Goal: Task Accomplishment & Management: Manage account settings

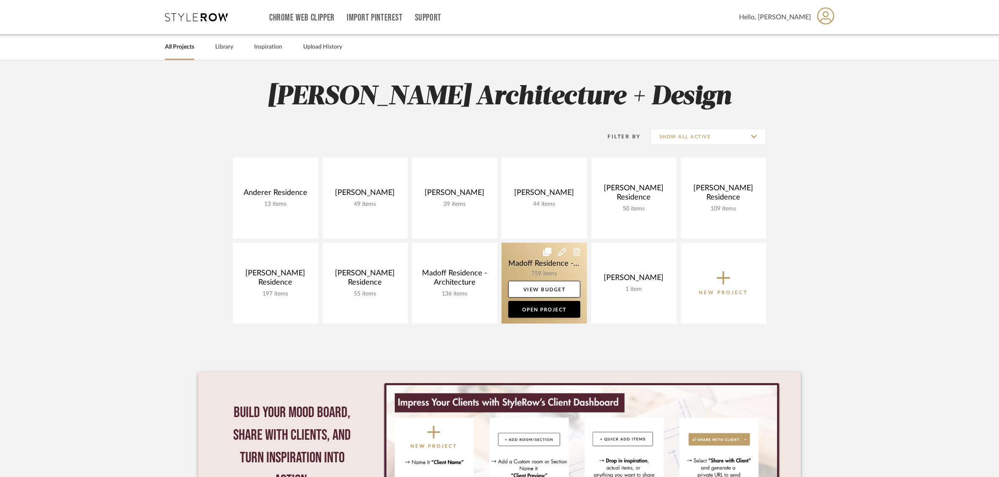
click at [531, 263] on link at bounding box center [544, 283] width 85 height 81
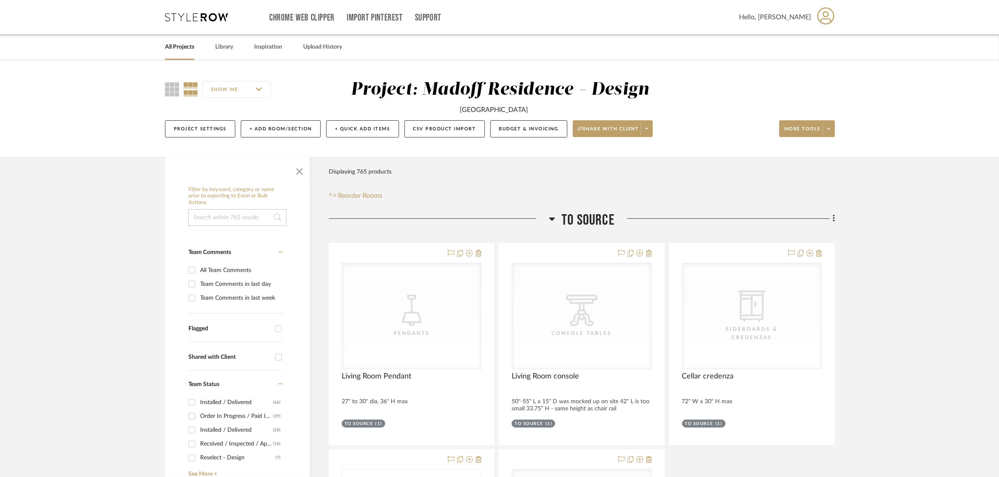
click at [604, 215] on span "To Source" at bounding box center [588, 220] width 53 height 18
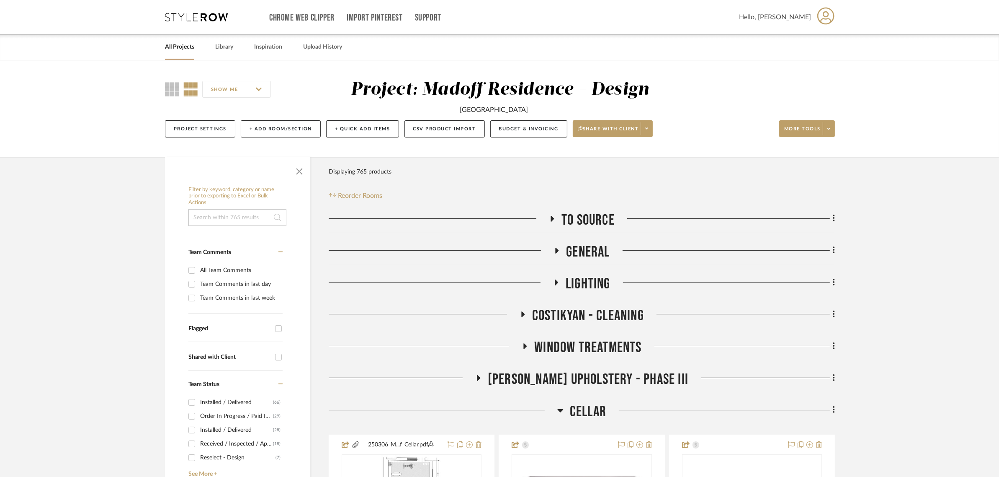
click at [594, 413] on span "Cellar" at bounding box center [588, 412] width 36 height 18
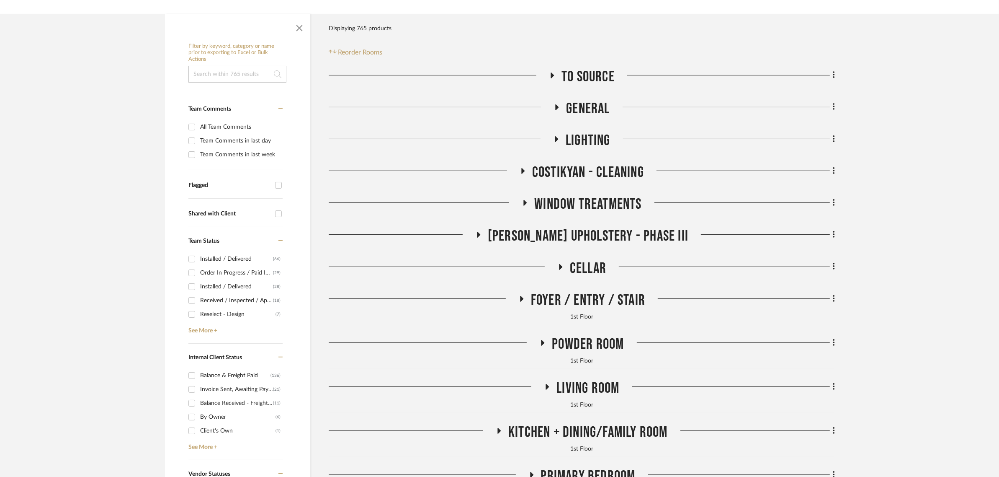
scroll to position [262, 0]
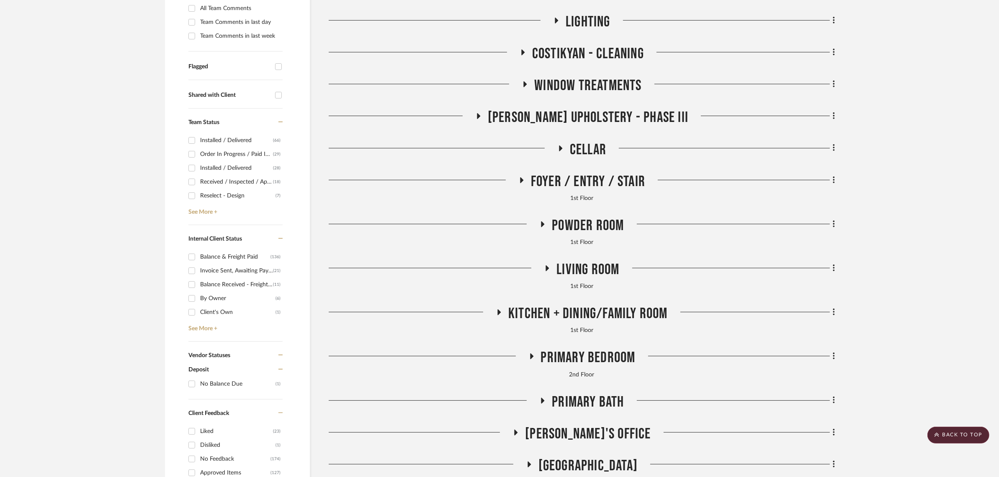
click at [596, 271] on span "Living Room" at bounding box center [588, 270] width 63 height 18
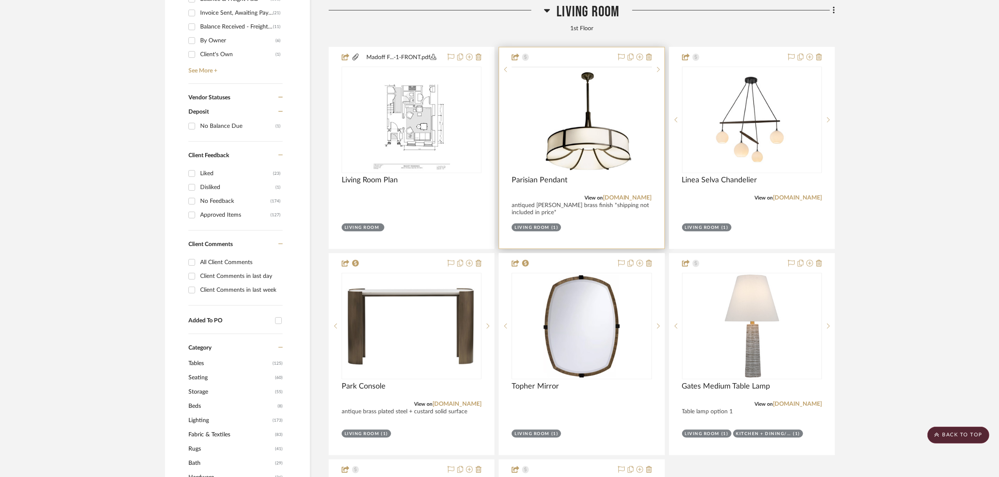
scroll to position [524, 0]
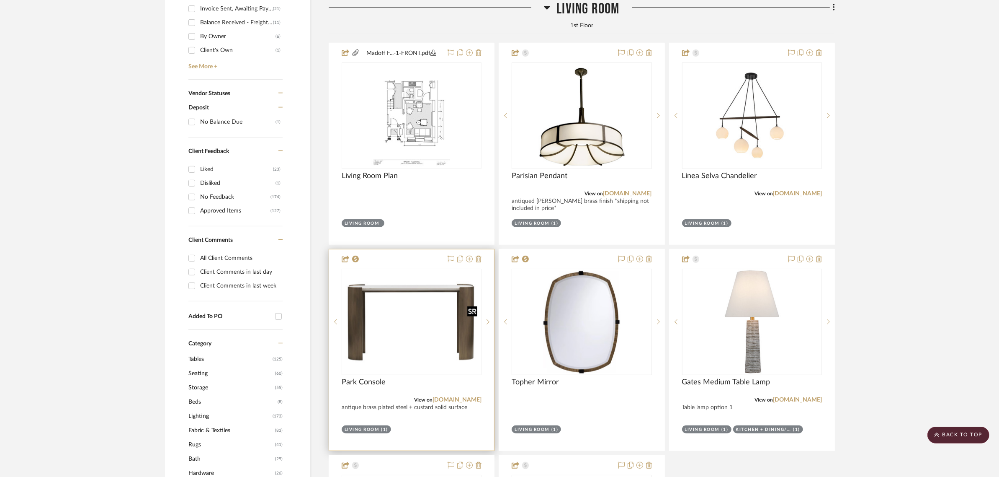
click at [0, 0] on img at bounding box center [0, 0] width 0 height 0
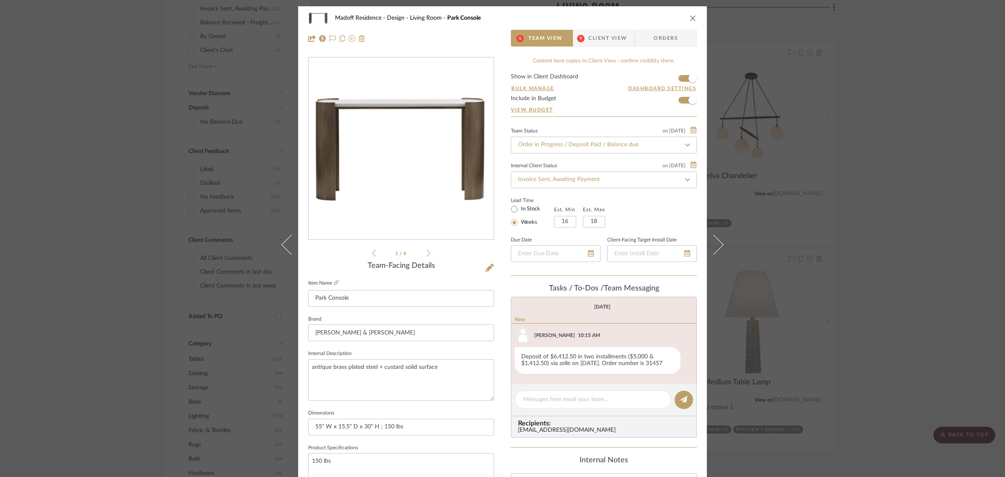
click at [427, 252] on icon at bounding box center [429, 253] width 4 height 8
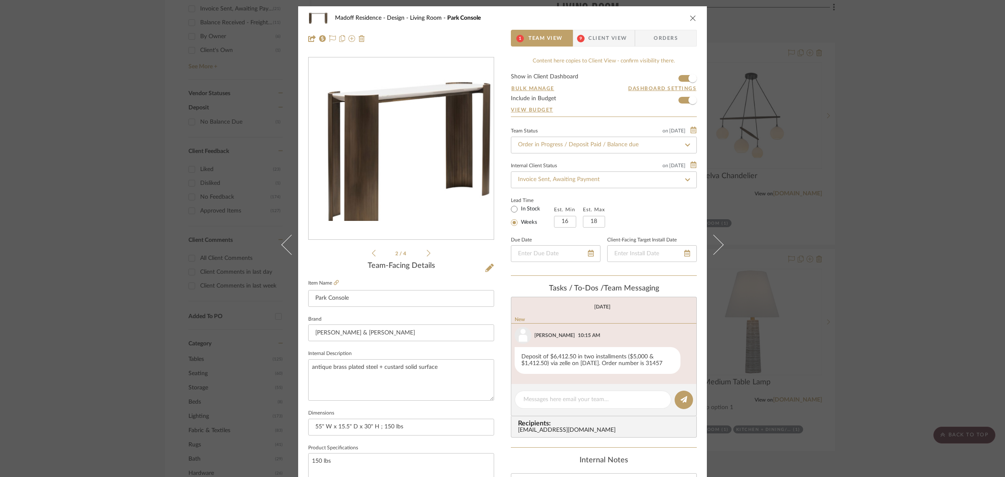
click at [427, 252] on icon at bounding box center [429, 253] width 4 height 7
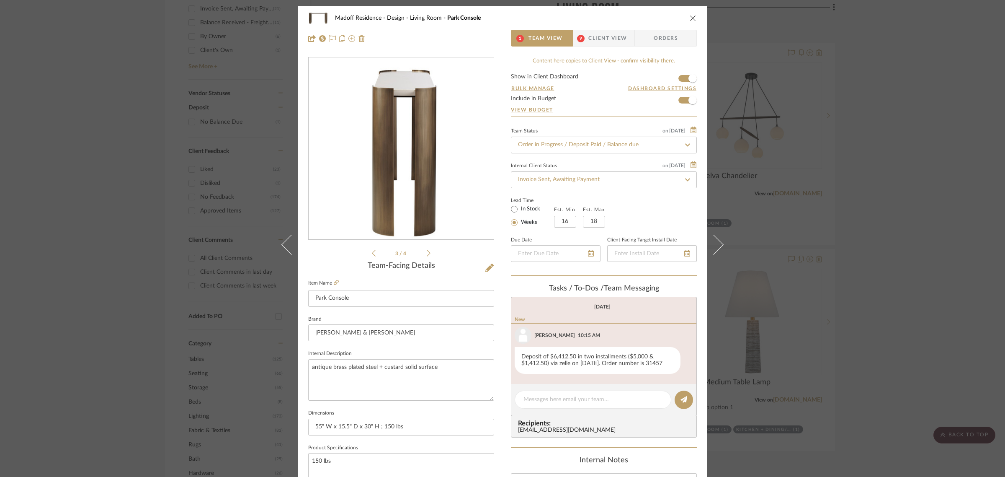
click at [427, 252] on icon at bounding box center [429, 253] width 4 height 7
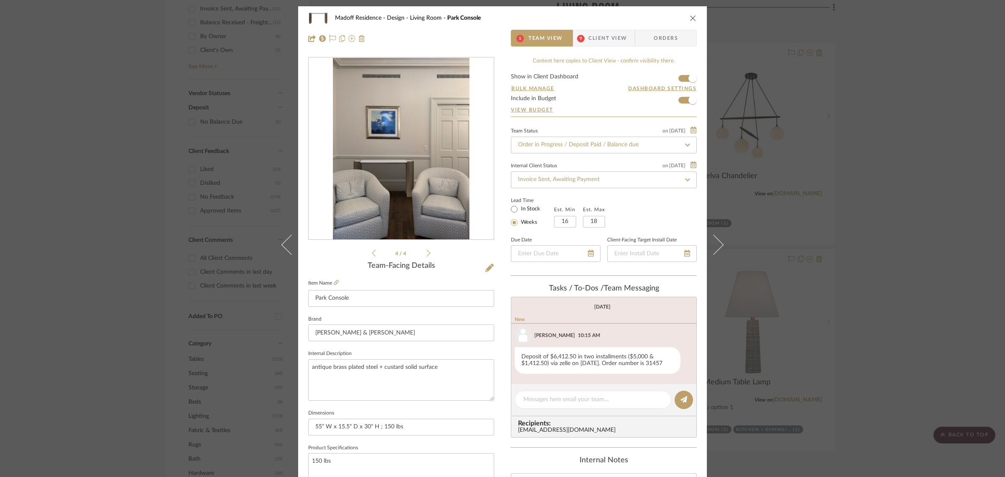
click at [596, 37] on span "Client View" at bounding box center [607, 38] width 39 height 17
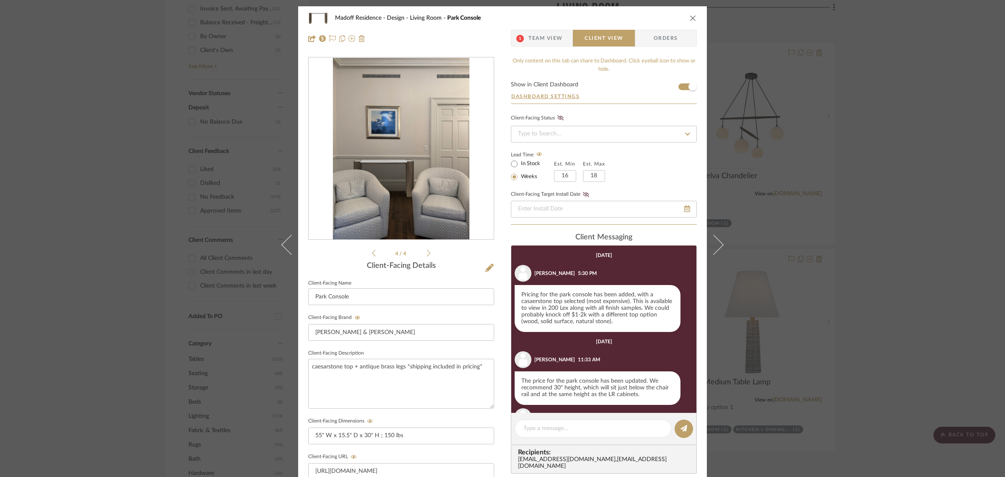
click at [690, 19] on icon "close" at bounding box center [693, 18] width 7 height 7
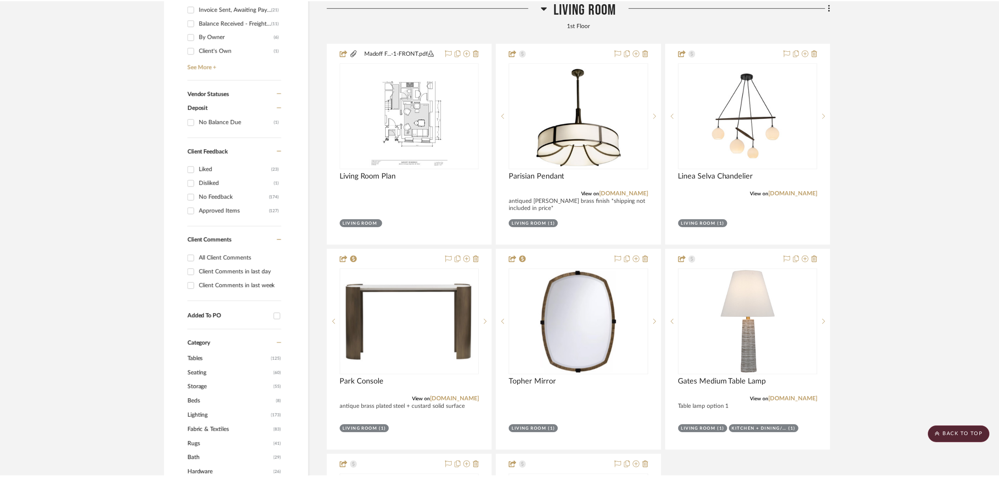
scroll to position [524, 0]
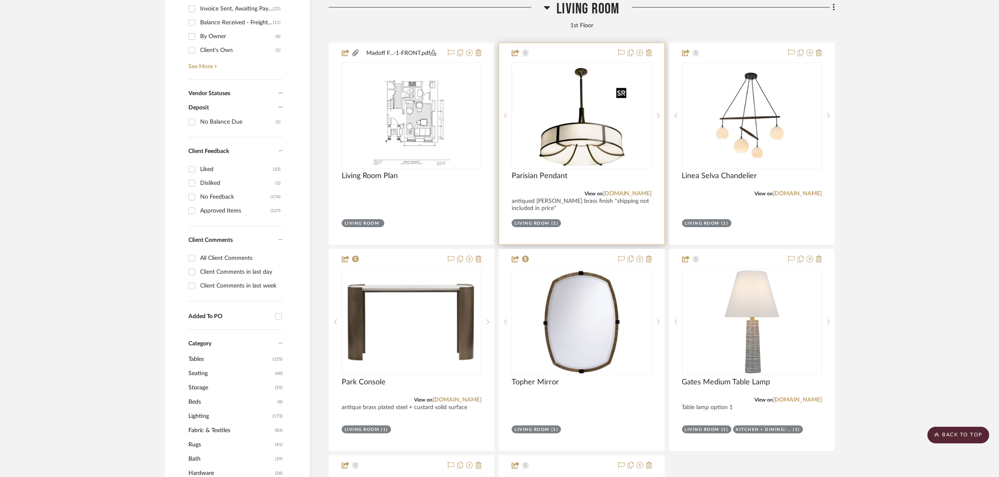
click at [597, 116] on img "0" at bounding box center [582, 115] width 96 height 105
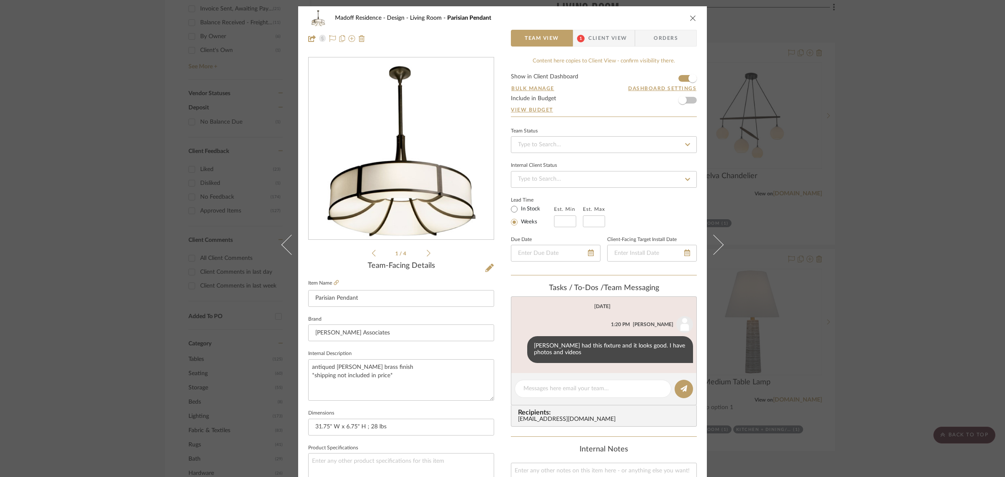
click at [427, 253] on icon at bounding box center [429, 253] width 4 height 8
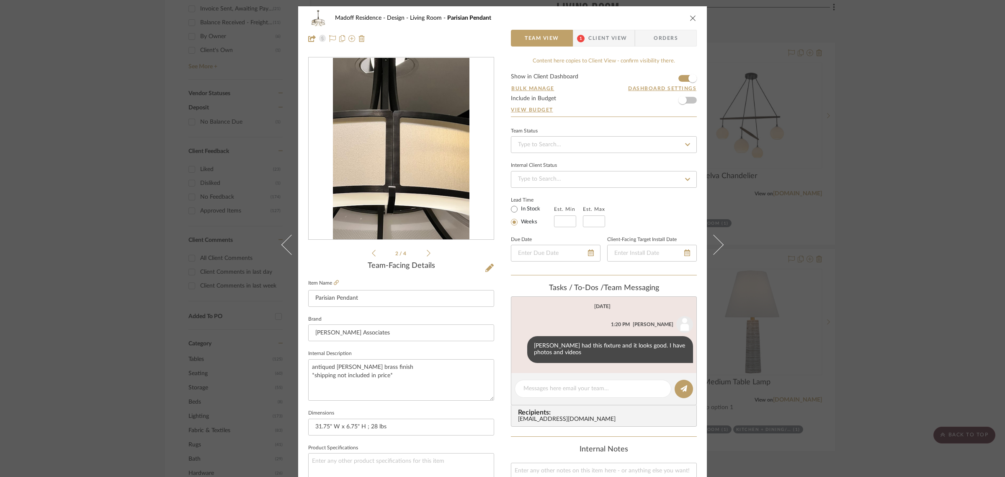
click at [427, 252] on icon at bounding box center [429, 253] width 4 height 8
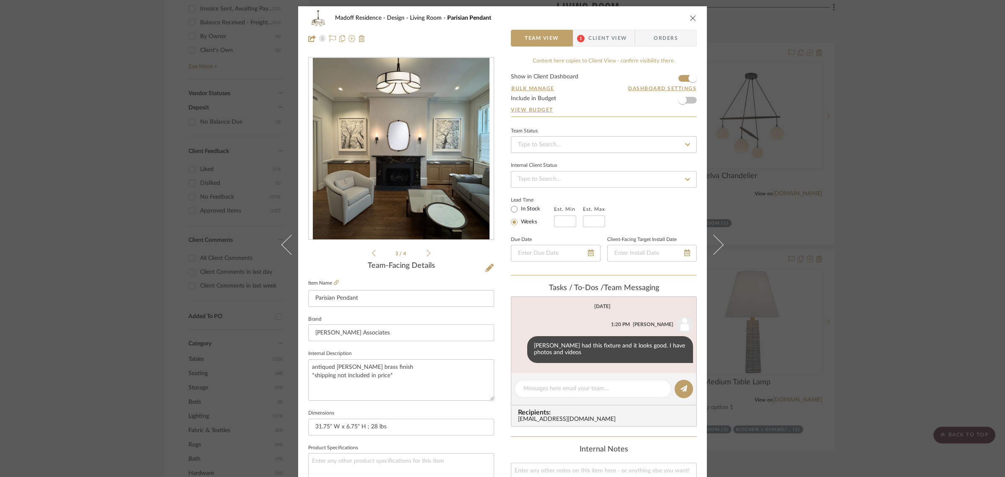
click at [422, 254] on li "3 / 4" at bounding box center [401, 253] width 51 height 10
click at [427, 252] on icon at bounding box center [429, 253] width 4 height 8
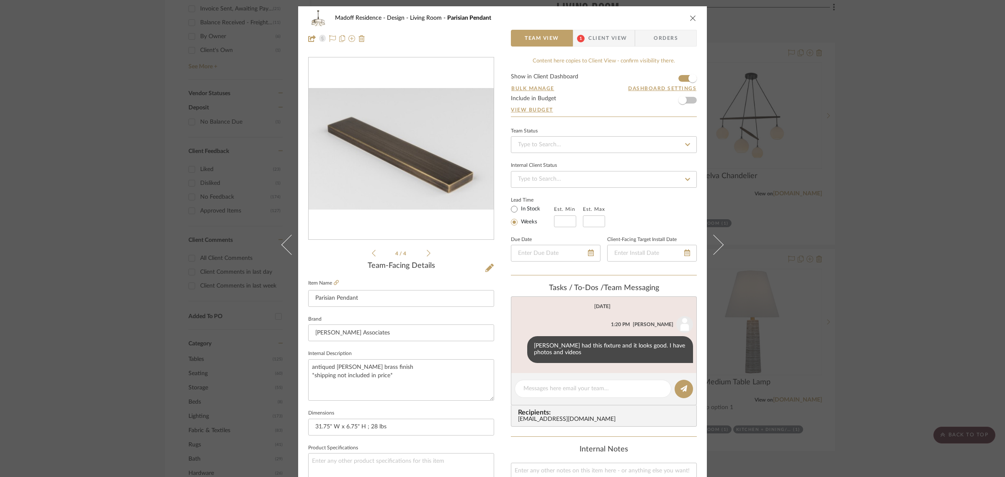
click at [690, 17] on icon "close" at bounding box center [693, 18] width 7 height 7
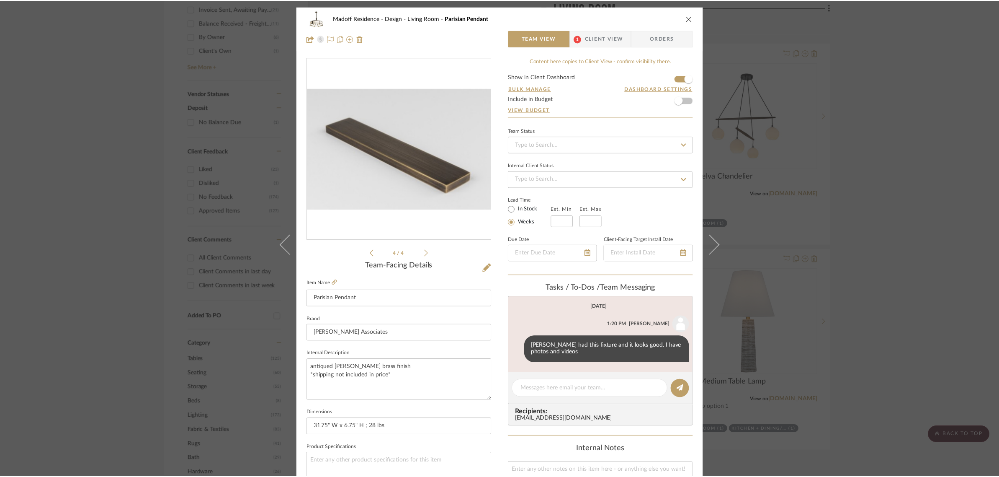
scroll to position [524, 0]
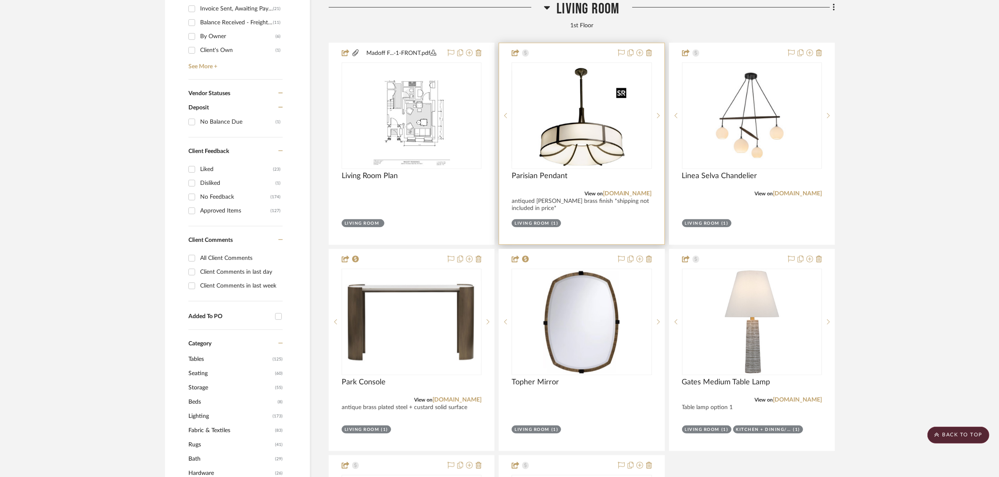
click at [576, 151] on img "0" at bounding box center [582, 115] width 96 height 105
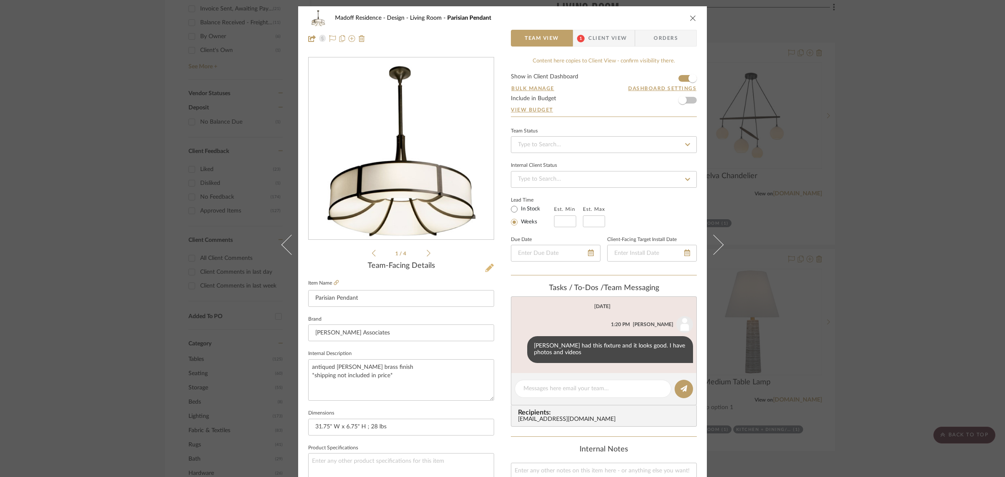
click at [487, 265] on icon at bounding box center [489, 267] width 8 height 8
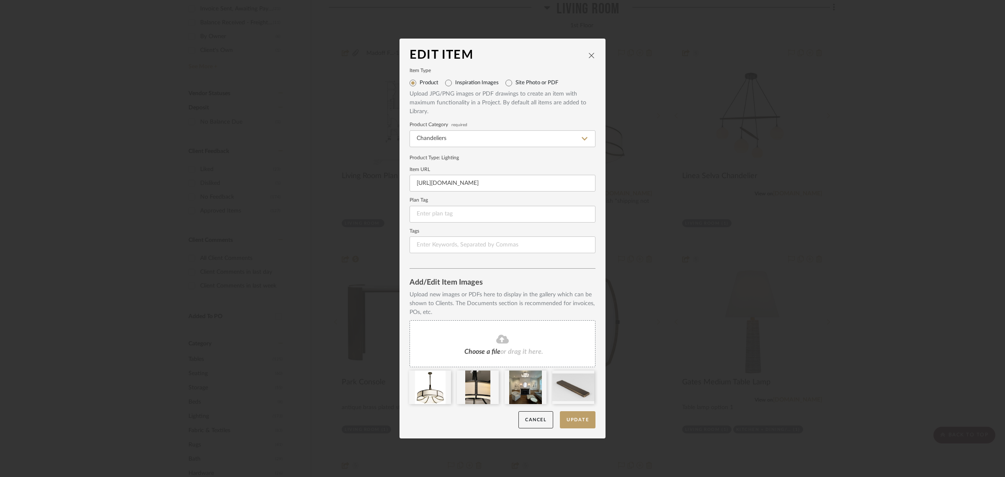
click at [500, 333] on div "Choose a file or drag it here." at bounding box center [503, 343] width 186 height 47
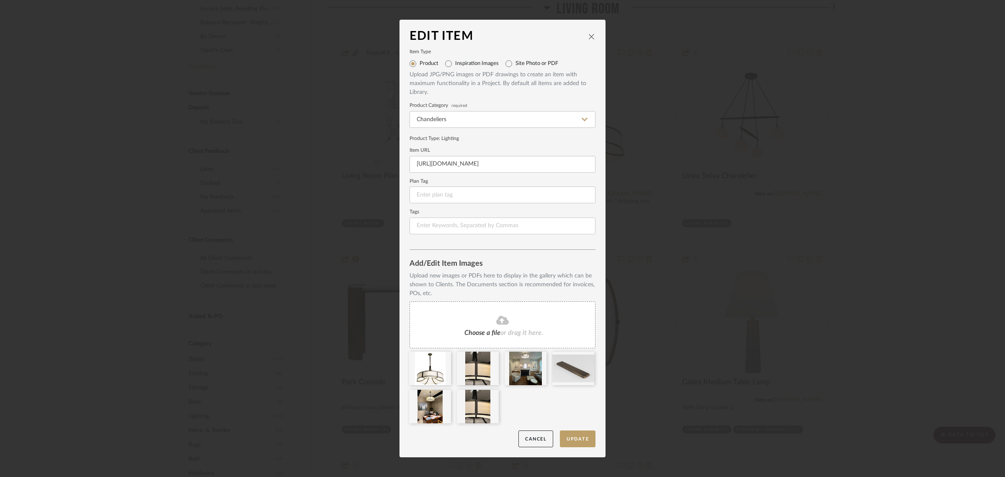
drag, startPoint x: 573, startPoint y: 438, endPoint x: 550, endPoint y: 402, distance: 42.4
click at [550, 402] on mat-dialog-content "Edit Item Item Type Product Inspiration Images Site Photo or PDF Upload JPG/PNG…" at bounding box center [503, 238] width 186 height 417
click at [490, 397] on icon at bounding box center [493, 395] width 6 height 7
click at [505, 317] on icon at bounding box center [502, 320] width 13 height 10
click at [570, 443] on button "Update" at bounding box center [578, 438] width 36 height 17
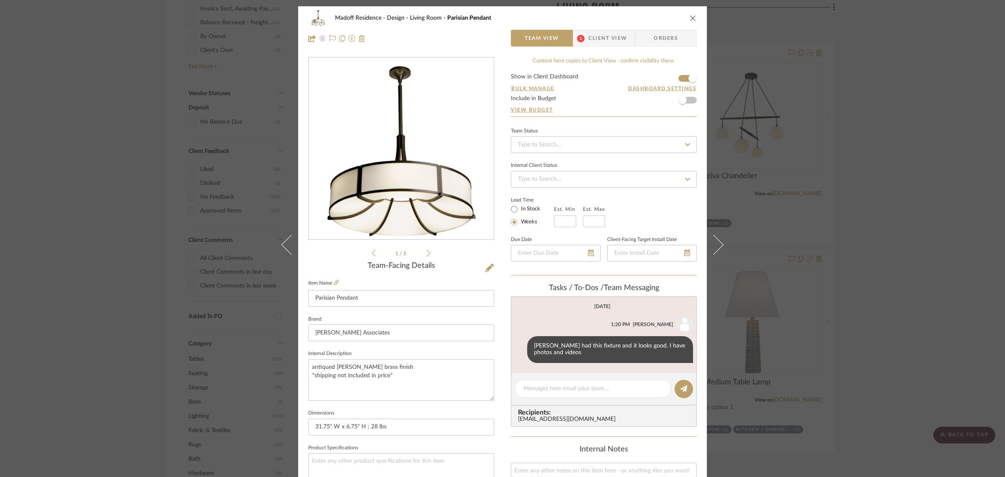
click at [591, 38] on span "Client View" at bounding box center [607, 38] width 39 height 17
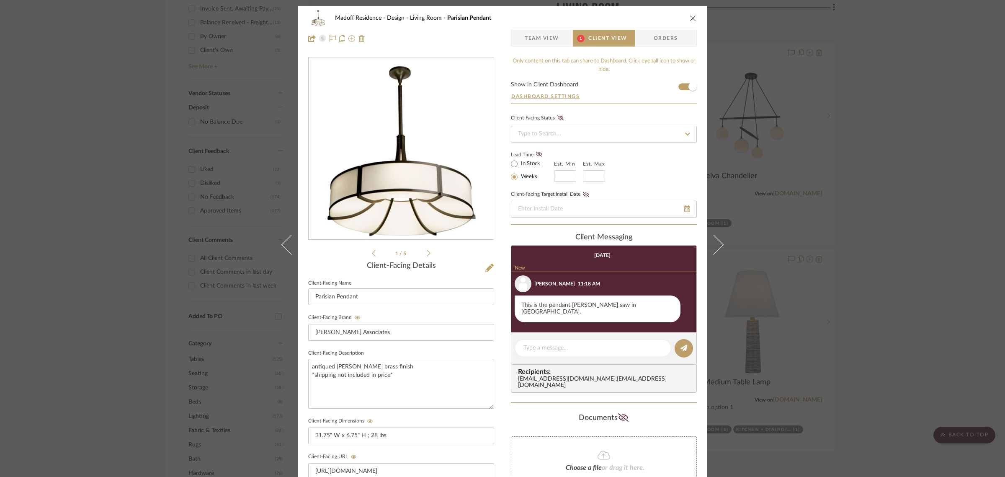
click at [427, 252] on icon at bounding box center [429, 253] width 4 height 8
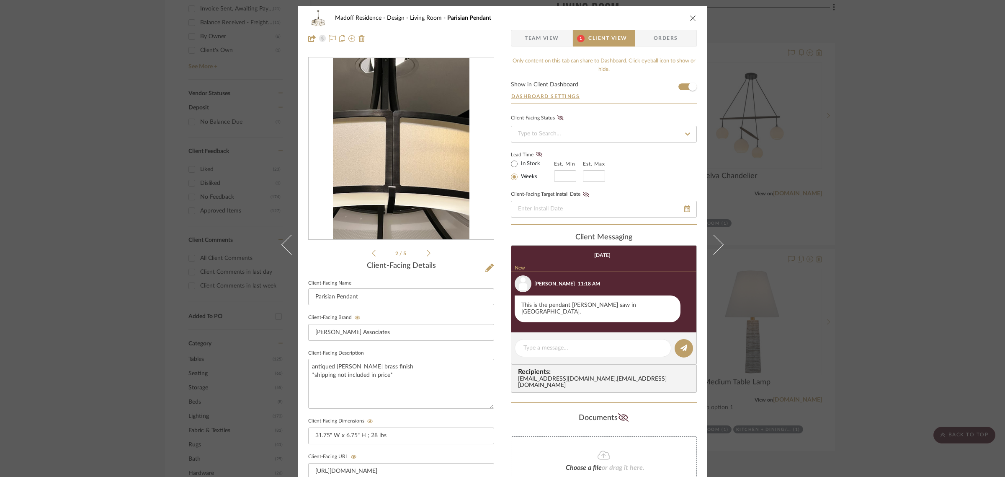
click at [427, 252] on icon at bounding box center [429, 253] width 4 height 8
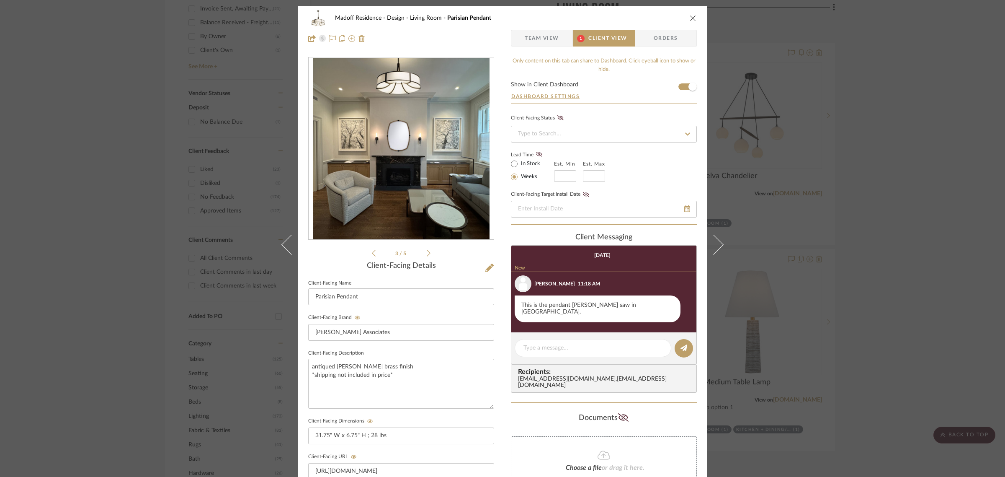
click at [372, 256] on icon at bounding box center [374, 253] width 4 height 7
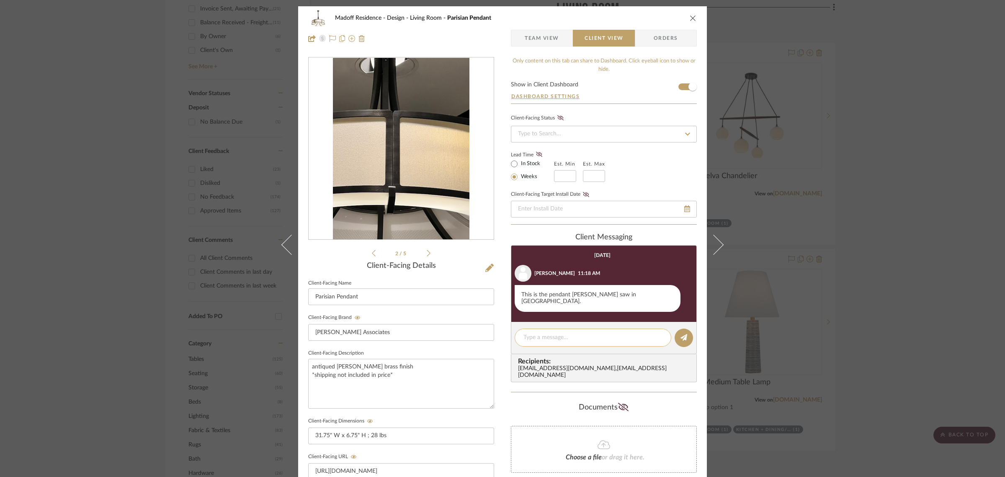
click at [548, 333] on textarea at bounding box center [593, 337] width 139 height 9
click at [427, 250] on icon at bounding box center [429, 253] width 4 height 8
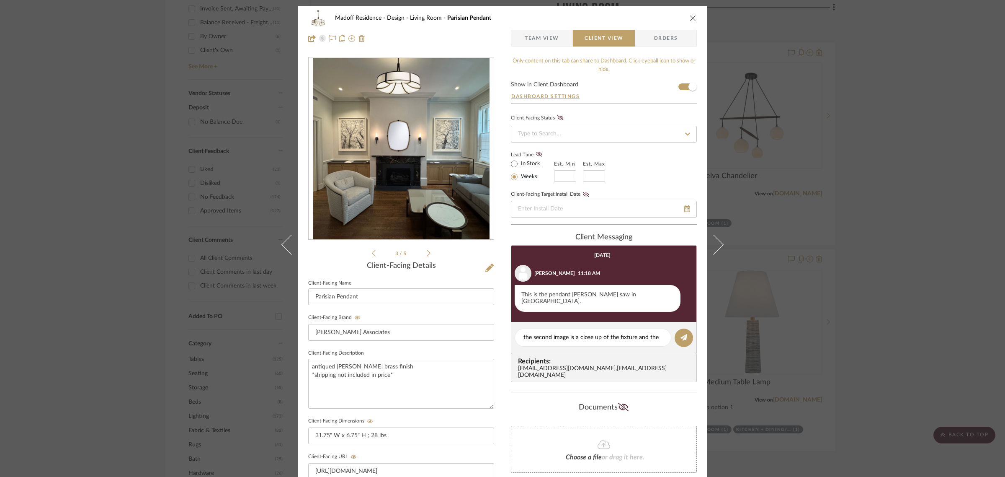
click at [428, 250] on div "3 / 5" at bounding box center [401, 157] width 186 height 201
click at [427, 253] on icon at bounding box center [429, 253] width 4 height 8
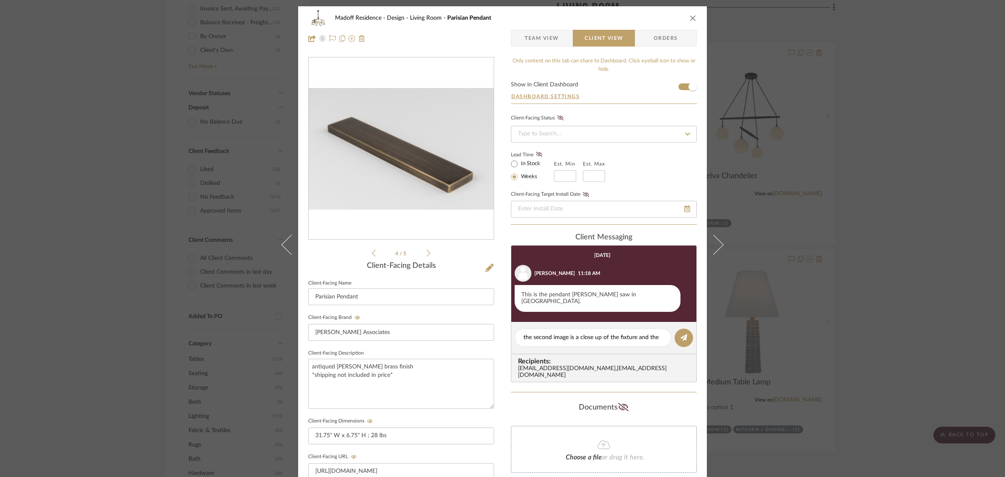
click at [427, 253] on icon at bounding box center [429, 253] width 4 height 8
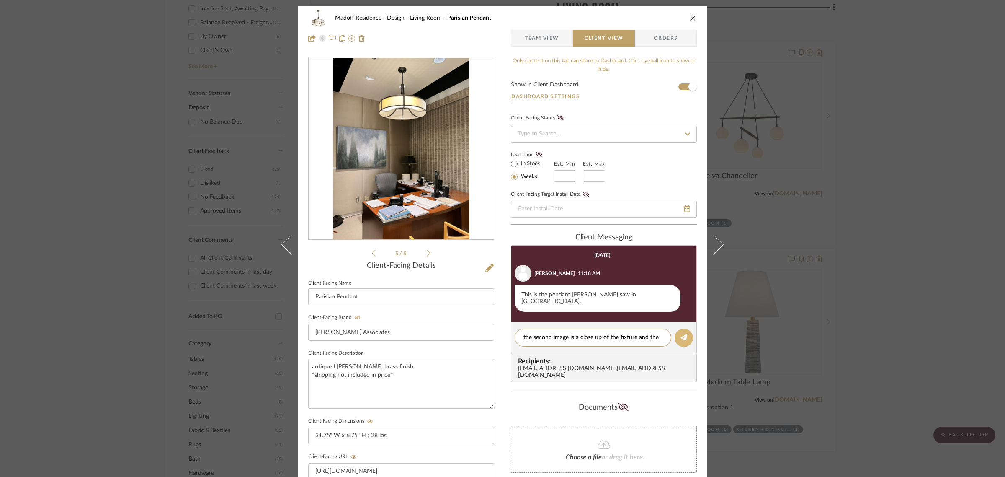
drag, startPoint x: 657, startPoint y: 330, endPoint x: 671, endPoint y: 330, distance: 14.7
click at [658, 333] on textarea "the second image is a close up of the fixture and the" at bounding box center [593, 337] width 139 height 9
click at [586, 342] on textarea "the second image is a close up of the fixture and the fifth image is in situ" at bounding box center [593, 342] width 139 height 18
type textarea "the second image is a close up of the fixture and the fifth image is in situ."
click at [681, 334] on icon at bounding box center [684, 337] width 7 height 7
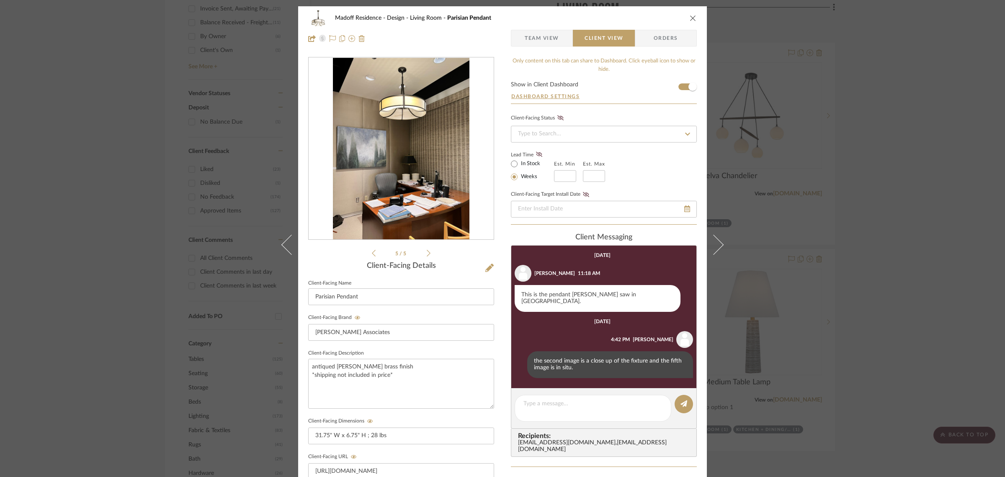
click at [692, 18] on icon "close" at bounding box center [693, 18] width 7 height 7
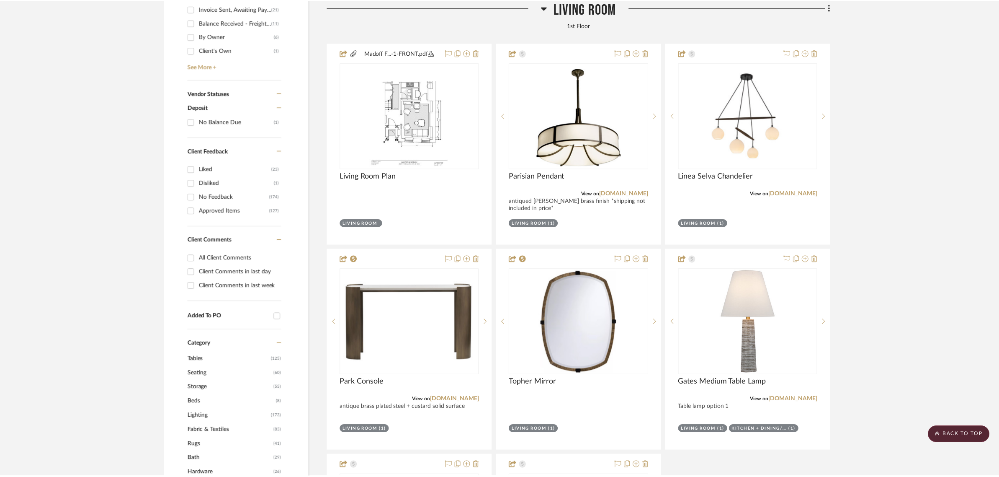
scroll to position [524, 0]
